Goal: Task Accomplishment & Management: Manage account settings

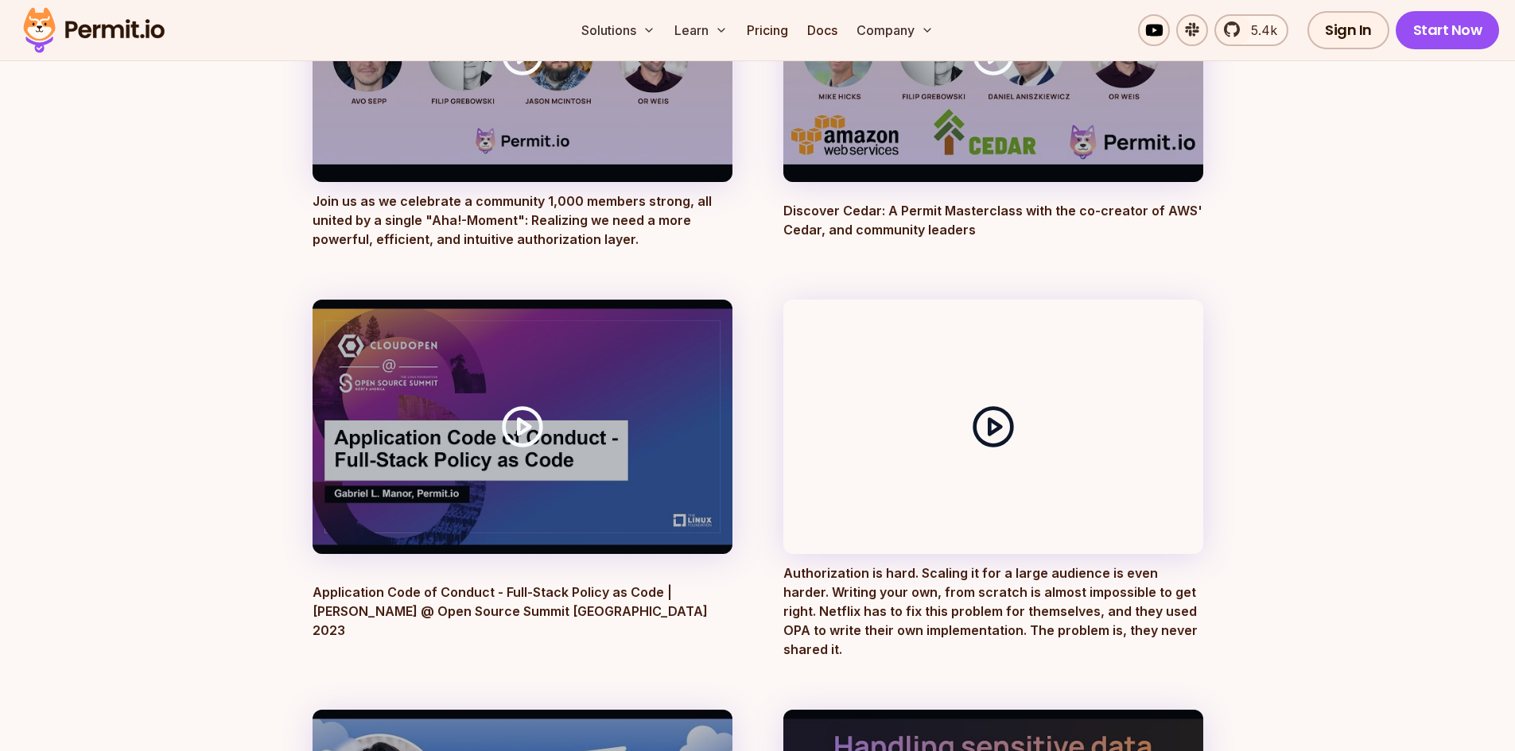
scroll to position [1749, 0]
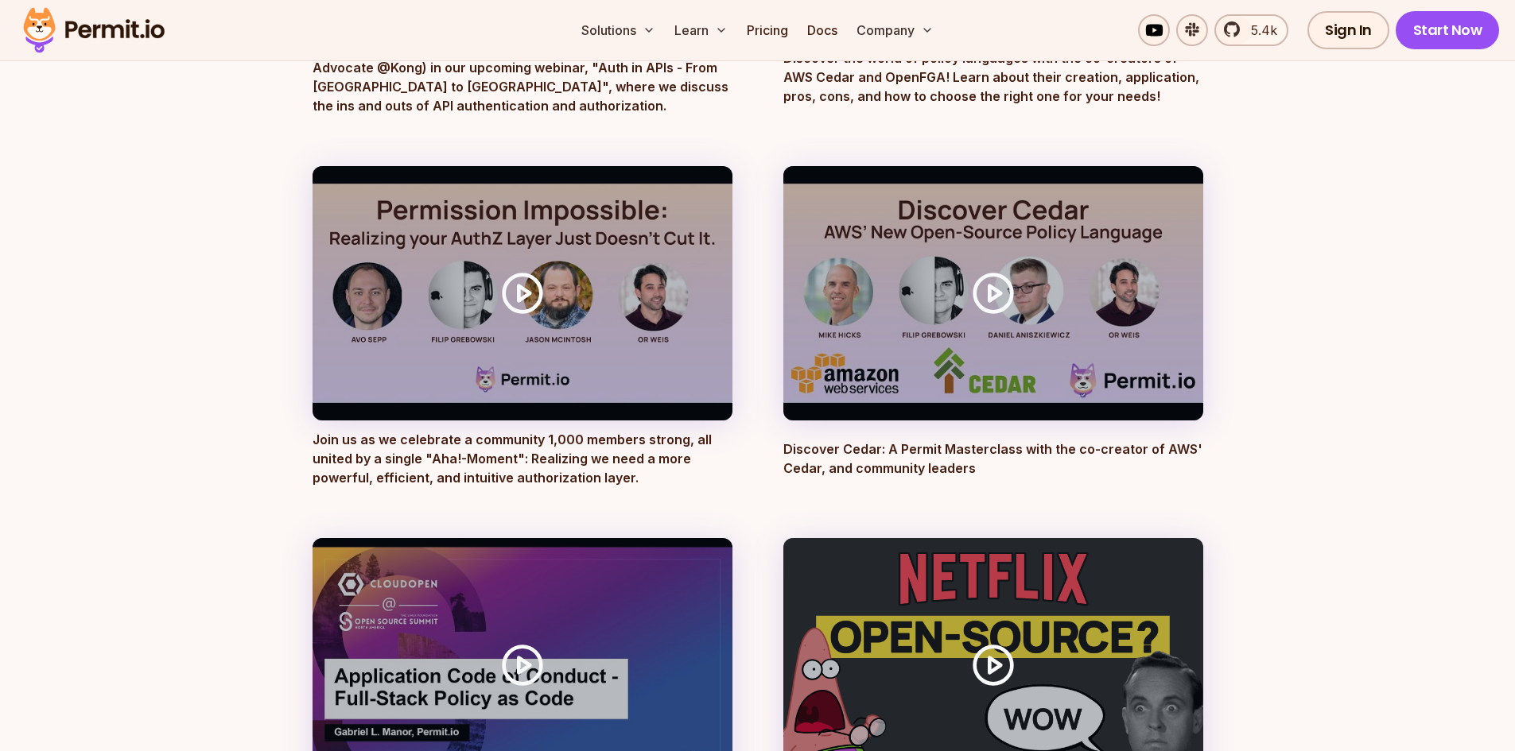
click at [140, 25] on img at bounding box center [94, 30] width 156 height 54
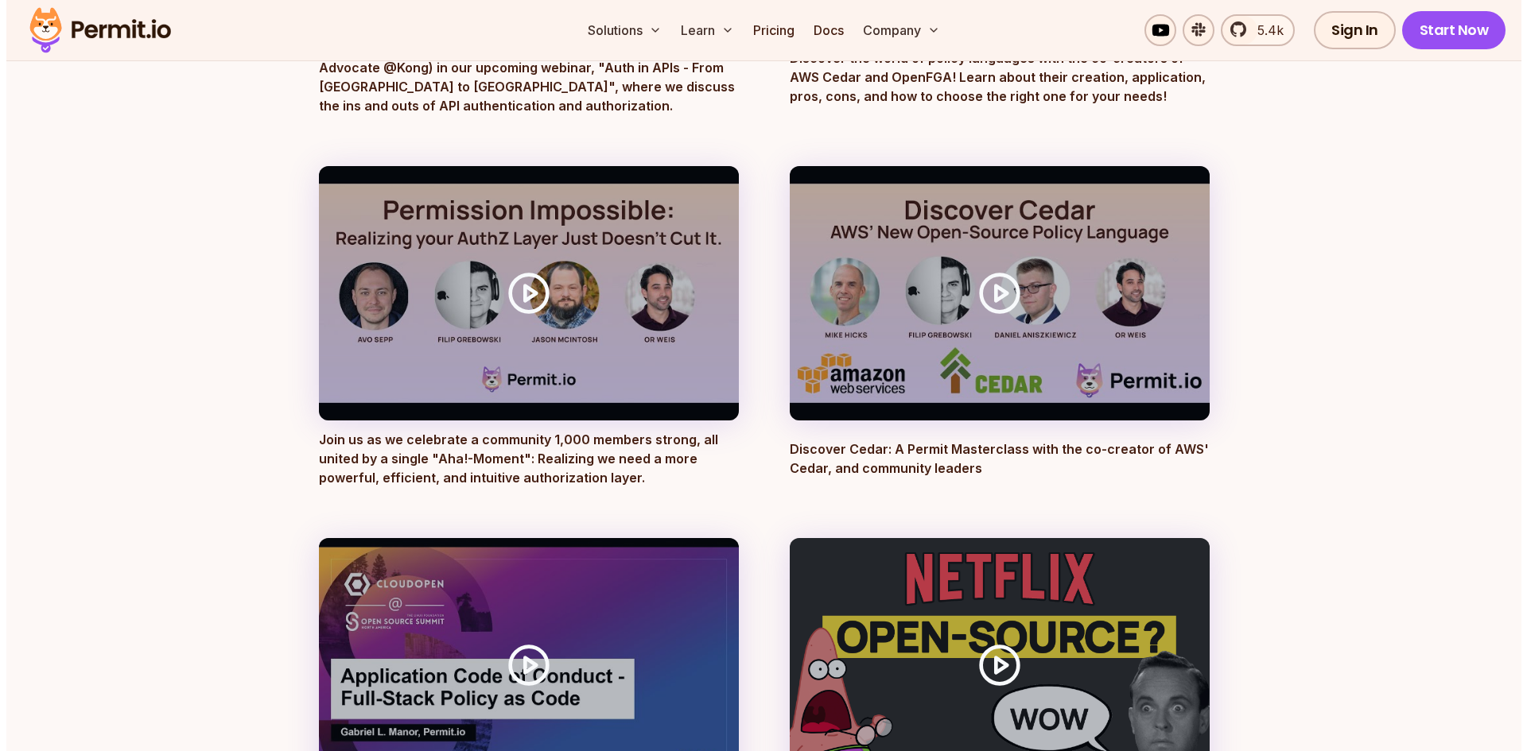
scroll to position [0, 0]
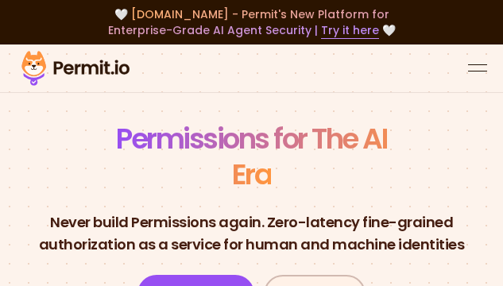
click at [483, 69] on button "open menu" at bounding box center [477, 68] width 19 height 19
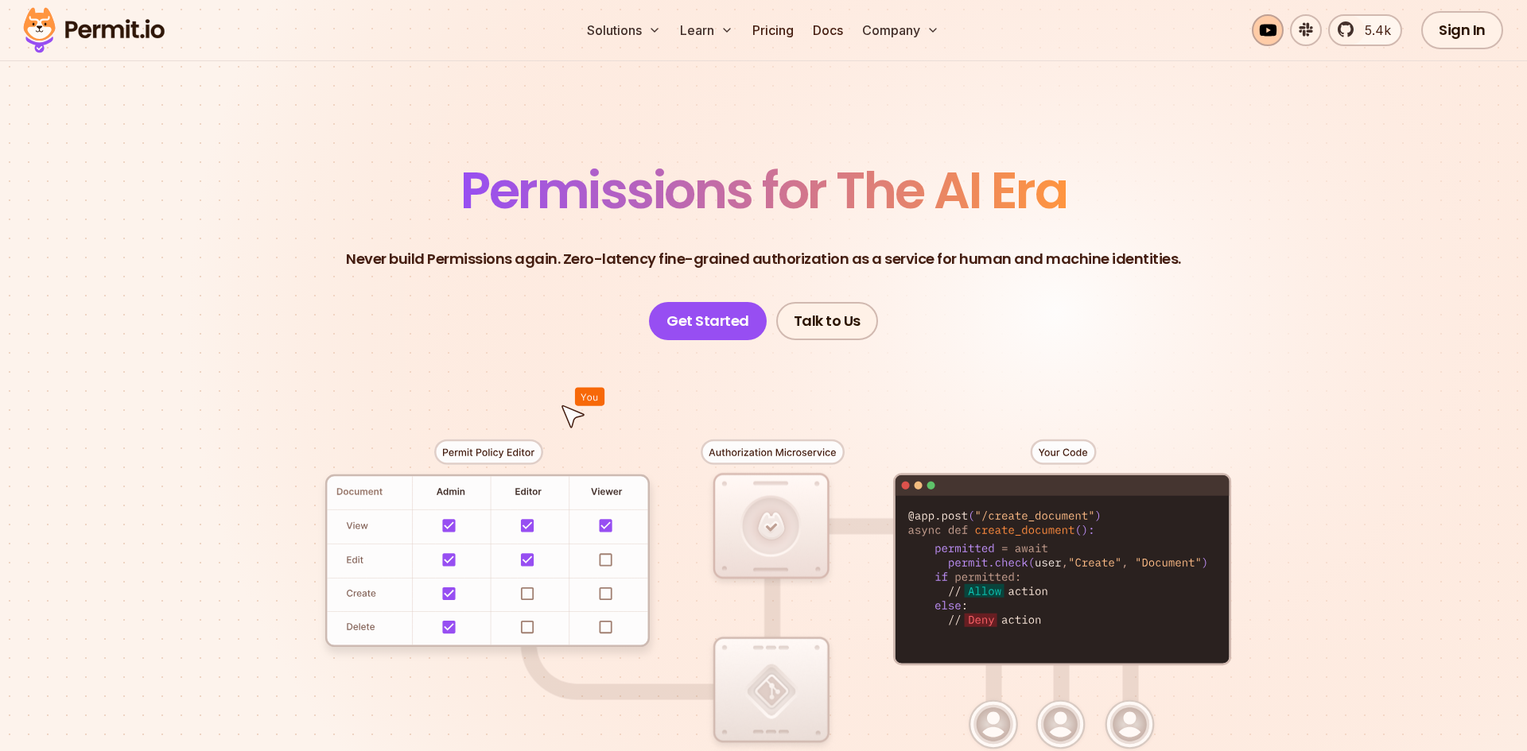
click at [1265, 27] on link at bounding box center [1268, 30] width 32 height 32
click at [841, 25] on link "Docs" at bounding box center [827, 30] width 43 height 32
click at [1462, 22] on link "Sign In" at bounding box center [1462, 30] width 82 height 38
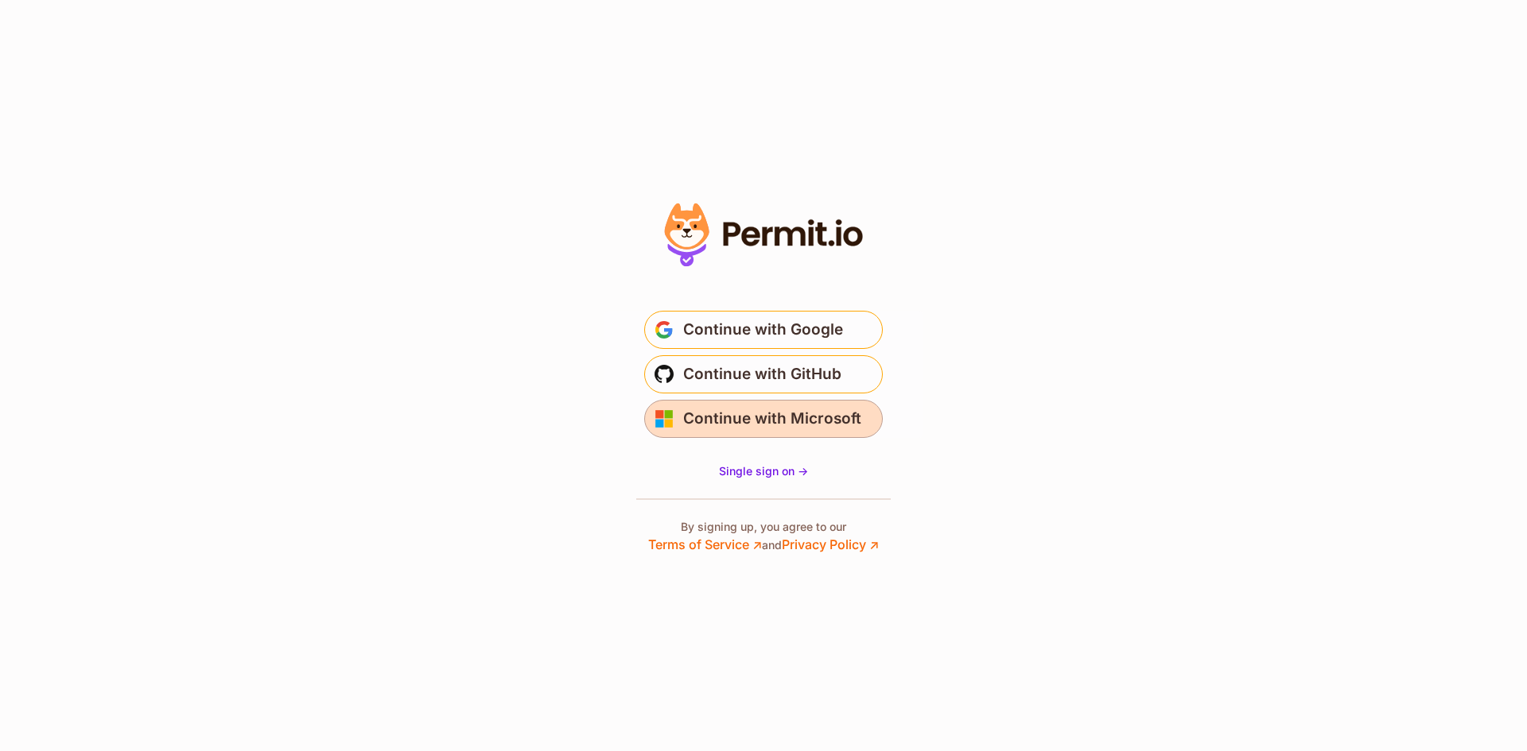
click at [786, 421] on span "Continue with Microsoft" at bounding box center [772, 418] width 178 height 25
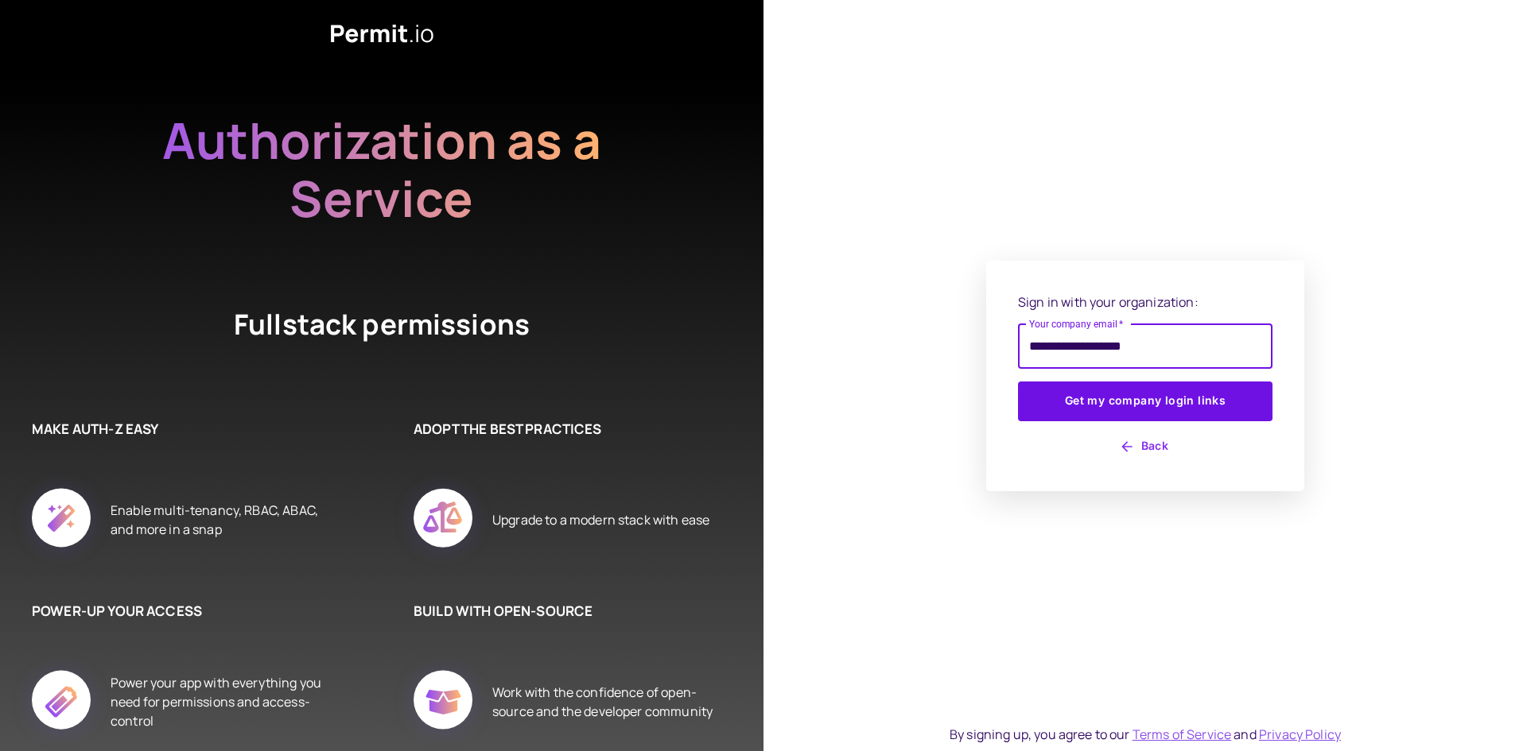
type input "**********"
click at [1018, 382] on button "Get my company login links" at bounding box center [1145, 402] width 254 height 40
click at [1108, 398] on button "Get my company login links" at bounding box center [1145, 402] width 254 height 40
